Goal: Task Accomplishment & Management: Complete application form

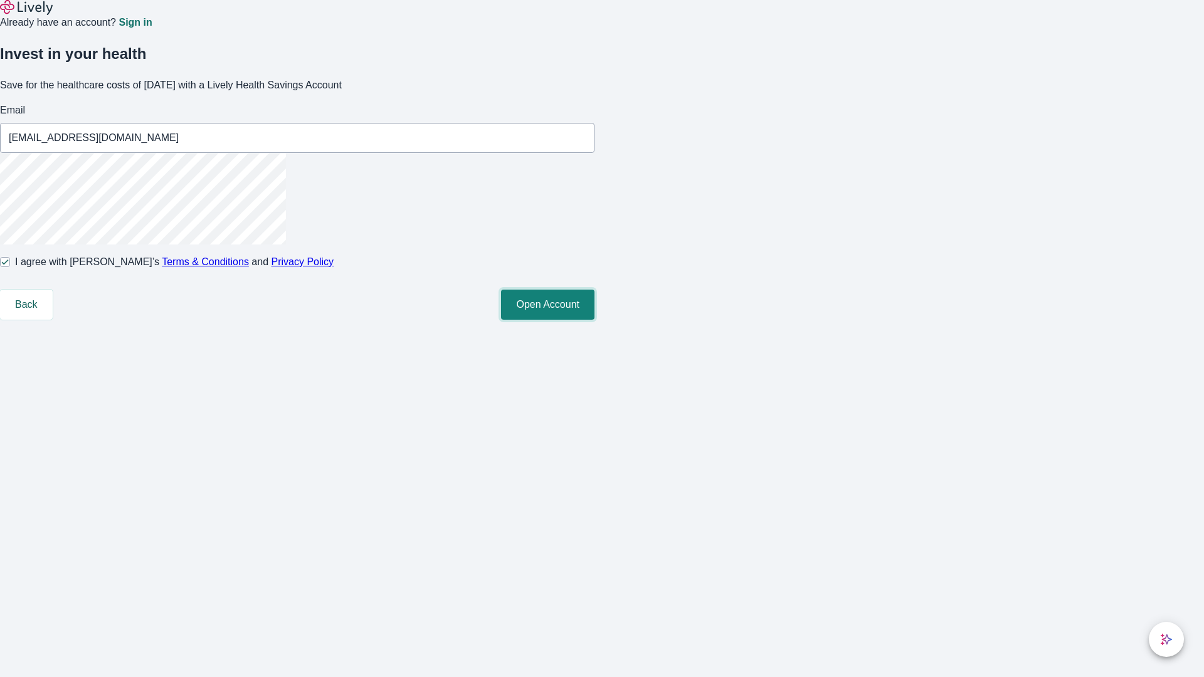
click at [595, 320] on button "Open Account" at bounding box center [547, 305] width 93 height 30
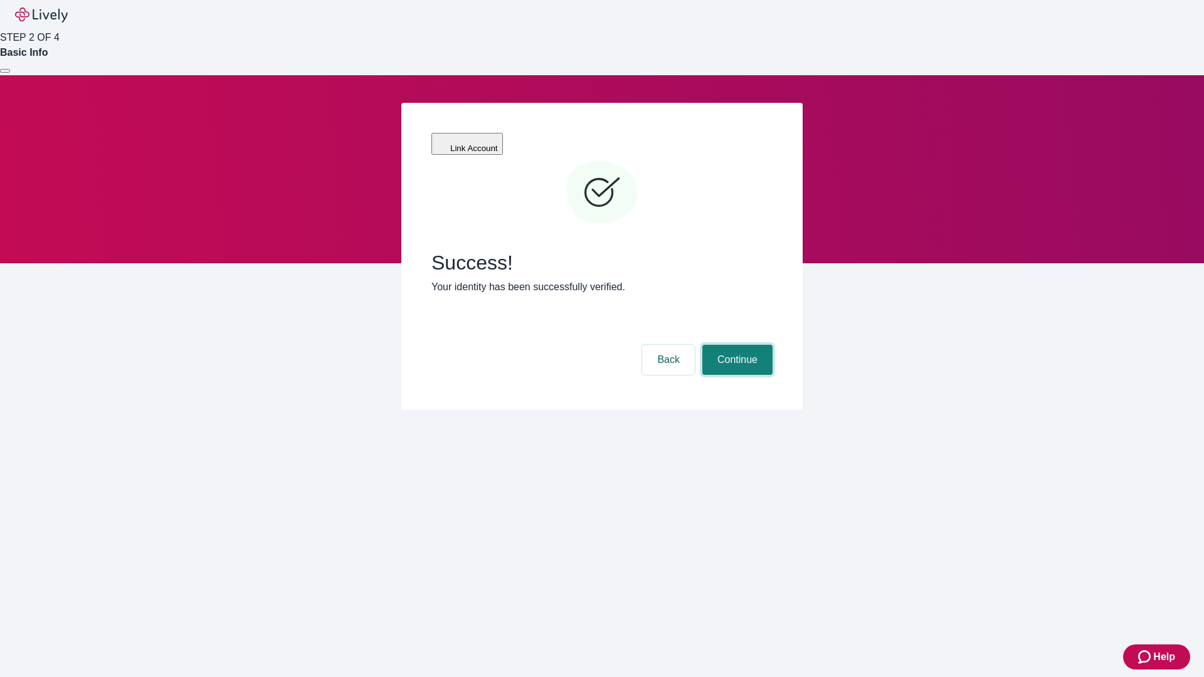
click at [736, 345] on button "Continue" at bounding box center [737, 360] width 70 height 30
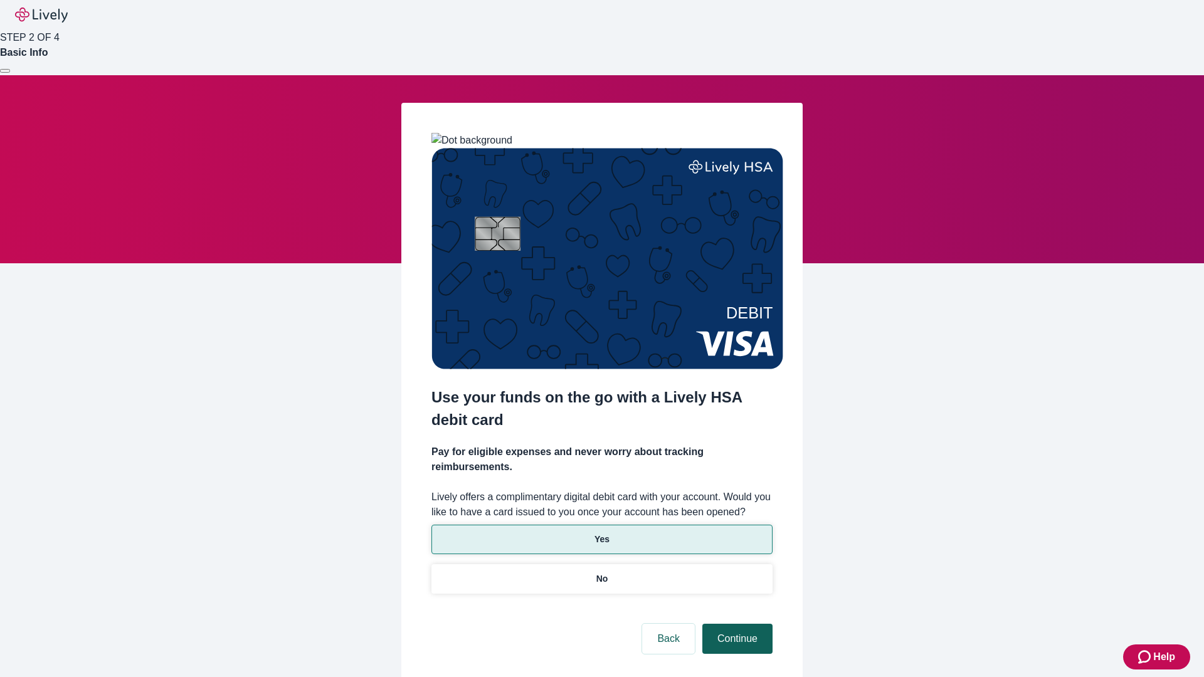
click at [601, 533] on p "Yes" at bounding box center [602, 539] width 15 height 13
click at [736, 624] on button "Continue" at bounding box center [737, 639] width 70 height 30
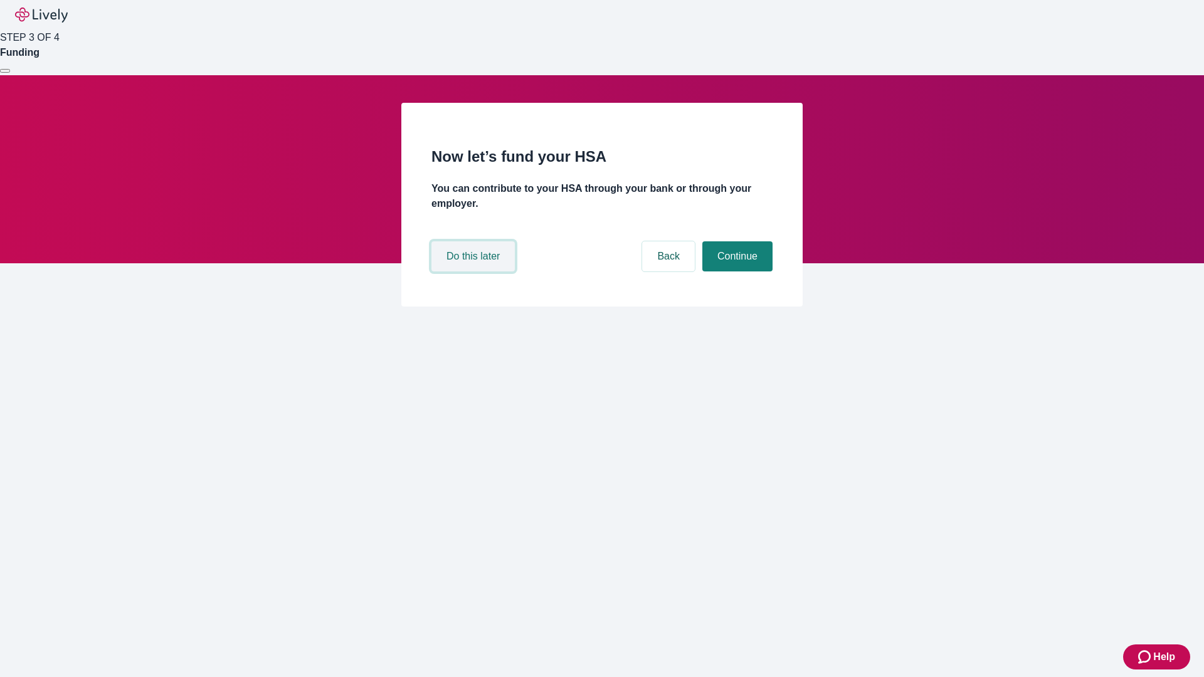
click at [475, 272] on button "Do this later" at bounding box center [472, 256] width 83 height 30
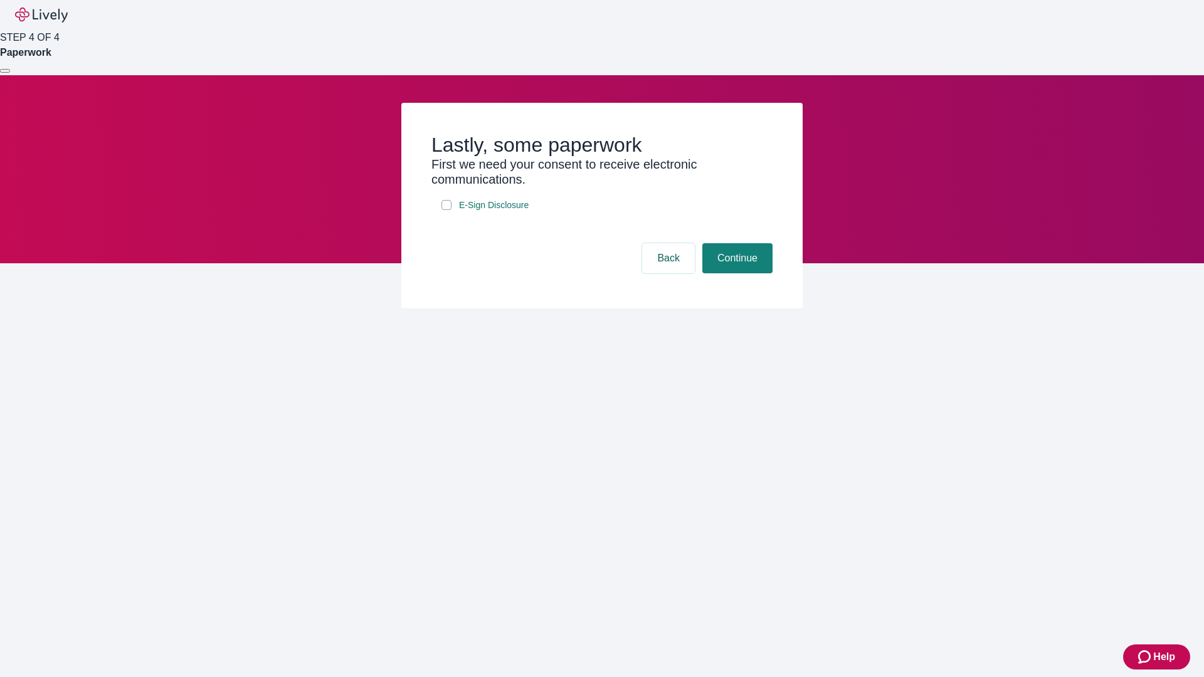
click at [447, 210] on input "E-Sign Disclosure" at bounding box center [446, 205] width 10 height 10
checkbox input "true"
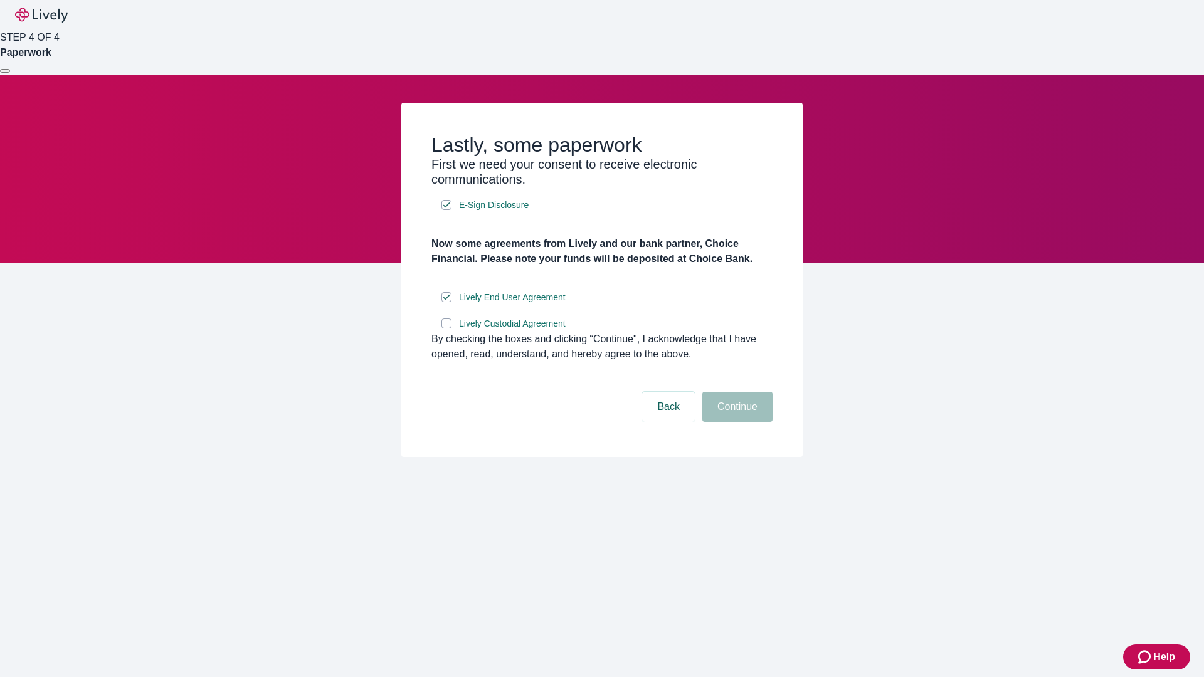
click at [447, 329] on input "Lively Custodial Agreement" at bounding box center [446, 324] width 10 height 10
checkbox input "true"
click at [736, 422] on button "Continue" at bounding box center [737, 407] width 70 height 30
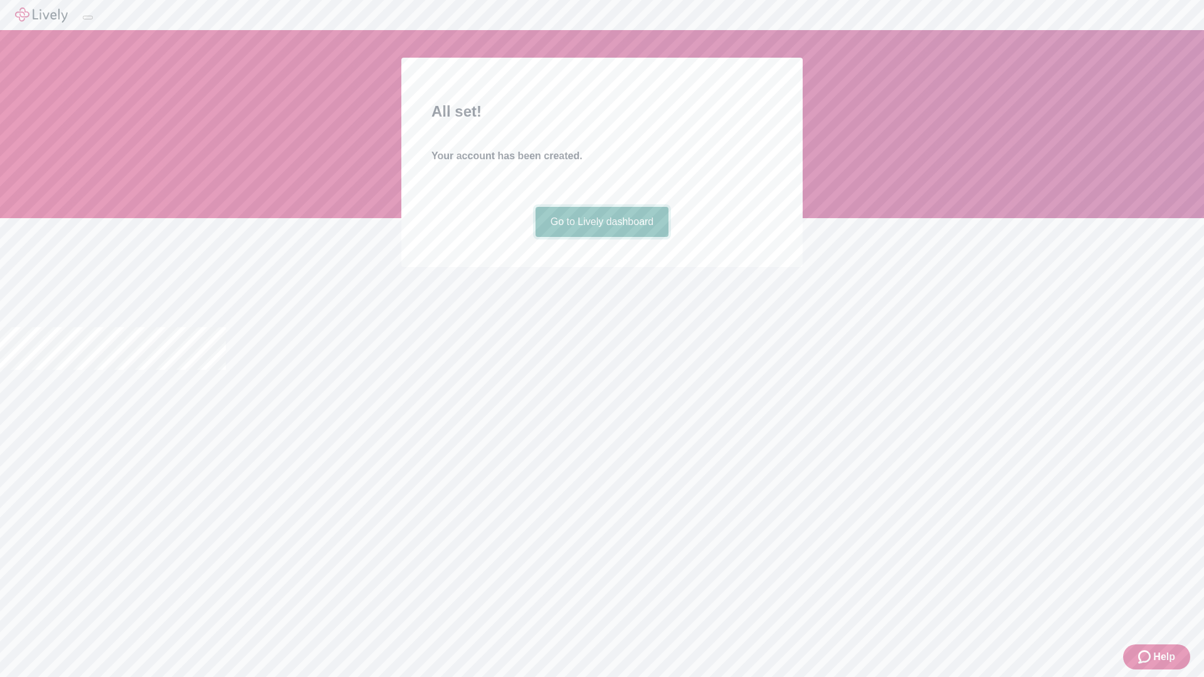
click at [601, 237] on link "Go to Lively dashboard" at bounding box center [603, 222] width 134 height 30
